Goal: Contribute content

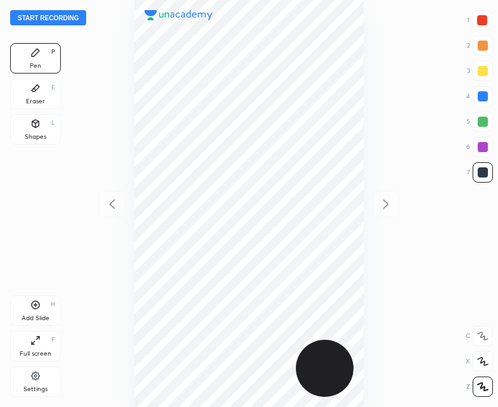
scroll to position [407, 295]
click at [42, 14] on button "Start recording" at bounding box center [48, 17] width 76 height 15
click at [38, 11] on button "End recording" at bounding box center [45, 17] width 70 height 15
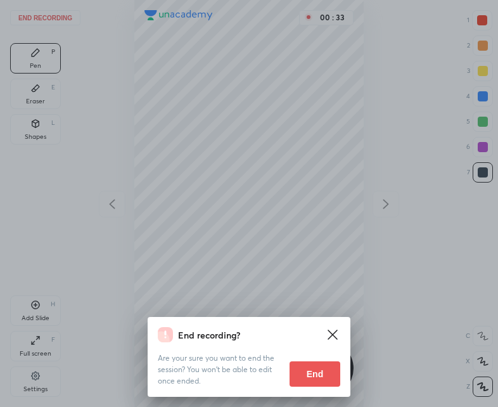
click at [310, 383] on button "End" at bounding box center [315, 373] width 51 height 25
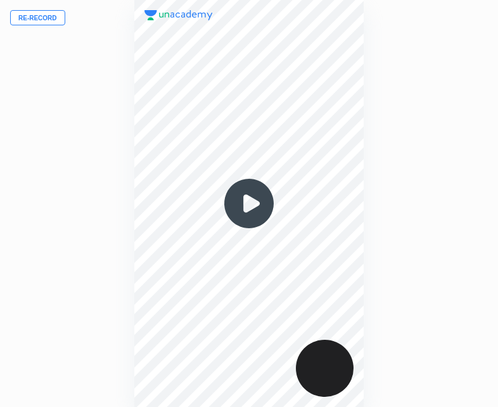
click at [249, 206] on img at bounding box center [249, 203] width 61 height 61
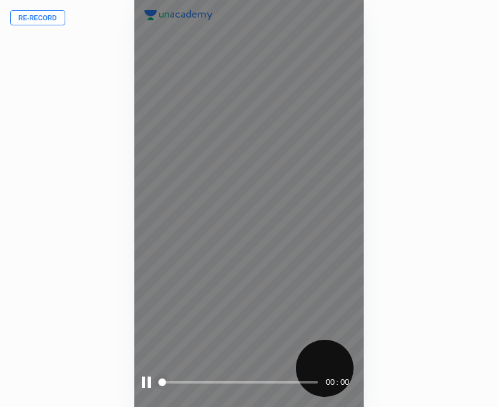
click at [143, 386] on div at bounding box center [146, 382] width 9 height 11
click at [146, 387] on div at bounding box center [147, 382] width 11 height 11
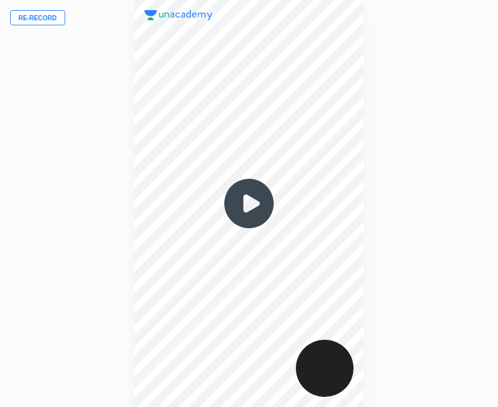
click at [250, 218] on img at bounding box center [249, 203] width 61 height 61
click at [249, 196] on img at bounding box center [249, 203] width 61 height 61
click at [31, 16] on button "Re-record" at bounding box center [37, 17] width 55 height 15
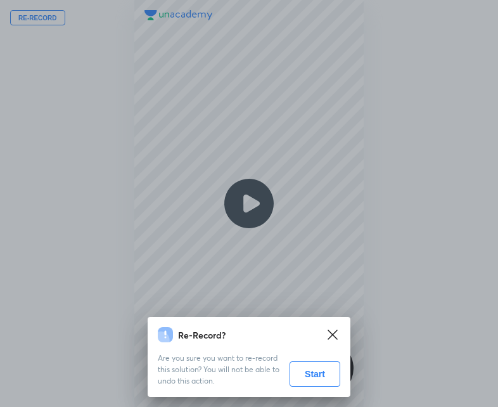
click at [313, 374] on button "Start" at bounding box center [315, 373] width 51 height 25
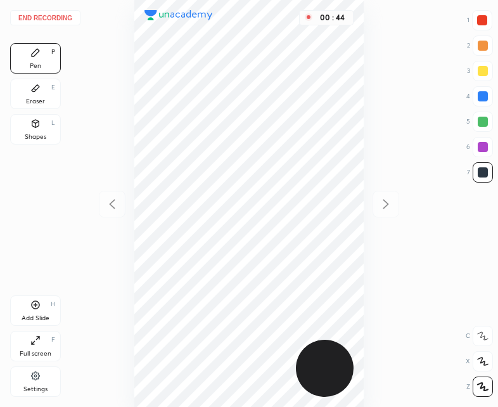
click at [46, 16] on button "End recording" at bounding box center [45, 17] width 70 height 15
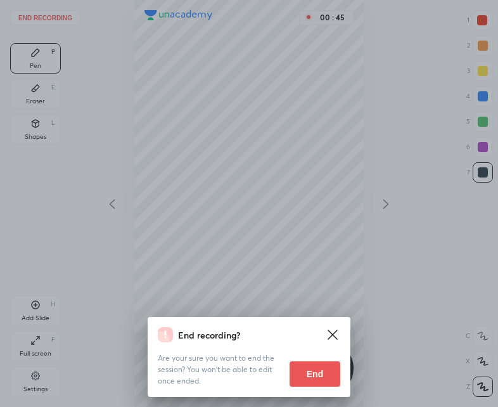
click at [322, 372] on button "End" at bounding box center [315, 373] width 51 height 25
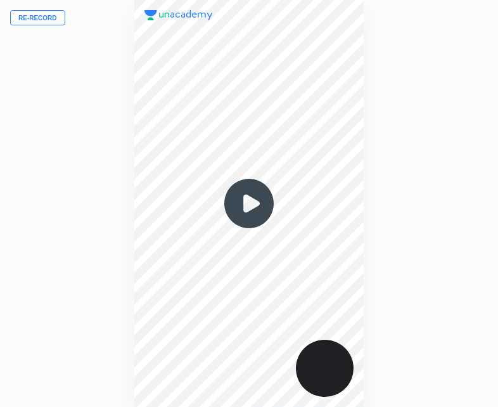
click at [252, 205] on img at bounding box center [249, 203] width 61 height 61
click at [248, 200] on img at bounding box center [249, 203] width 61 height 61
click at [249, 200] on img at bounding box center [249, 203] width 61 height 61
click at [250, 203] on img at bounding box center [249, 203] width 61 height 61
click at [248, 202] on img at bounding box center [249, 203] width 61 height 61
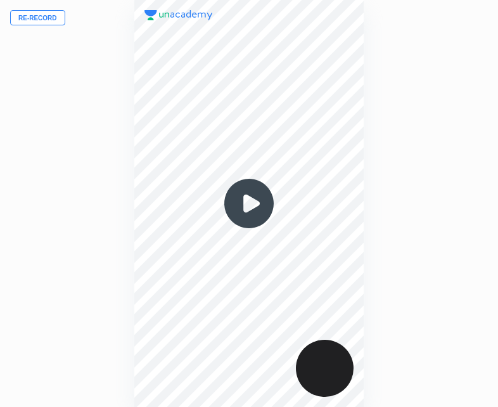
click at [248, 202] on img at bounding box center [249, 203] width 61 height 61
click at [249, 202] on img at bounding box center [249, 203] width 61 height 61
click at [249, 203] on img at bounding box center [249, 203] width 61 height 61
click at [249, 205] on img at bounding box center [249, 203] width 61 height 61
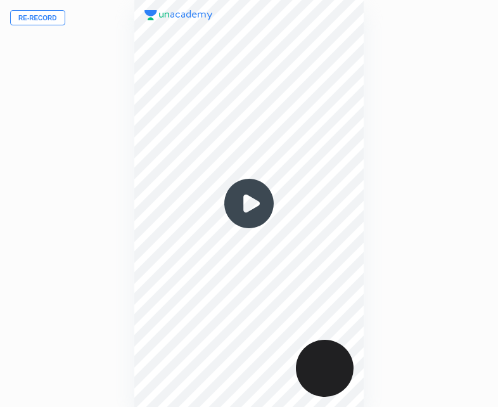
click at [249, 204] on img at bounding box center [249, 203] width 61 height 61
click at [247, 203] on img at bounding box center [249, 203] width 61 height 61
click at [247, 205] on img at bounding box center [249, 203] width 61 height 61
